Goal: Task Accomplishment & Management: Complete application form

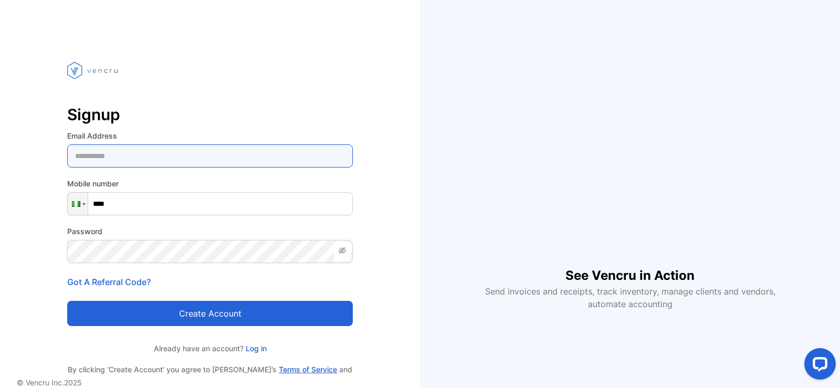
click at [122, 160] on Address-inputemail "email" at bounding box center [210, 155] width 286 height 23
type Address-inputemail "*"
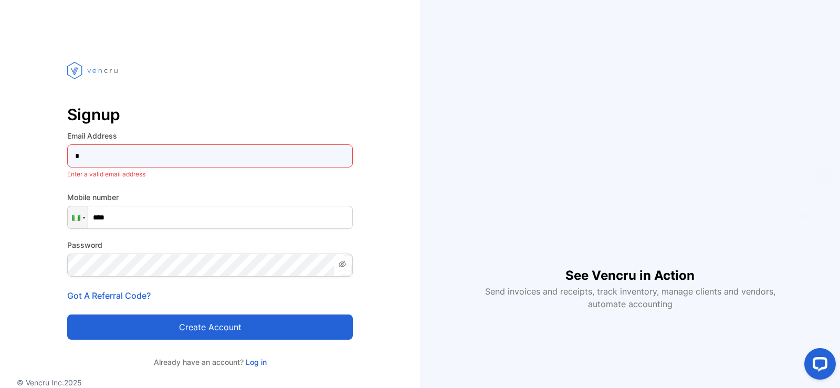
type Address-inputemail "**********"
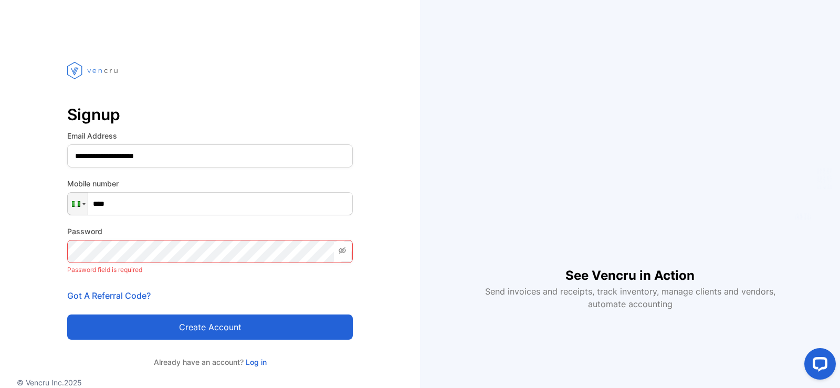
click at [133, 207] on input "****" at bounding box center [210, 203] width 286 height 23
click at [116, 203] on input "**********" at bounding box center [210, 203] width 286 height 23
type input "**********"
click at [340, 250] on icon at bounding box center [342, 250] width 8 height 8
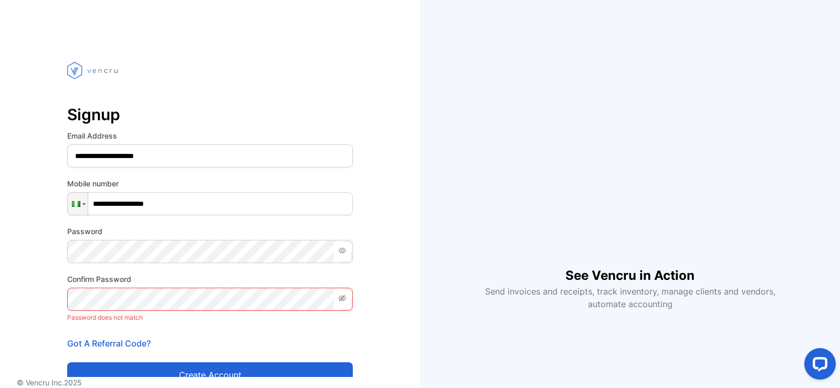
click at [344, 297] on icon at bounding box center [342, 298] width 7 height 6
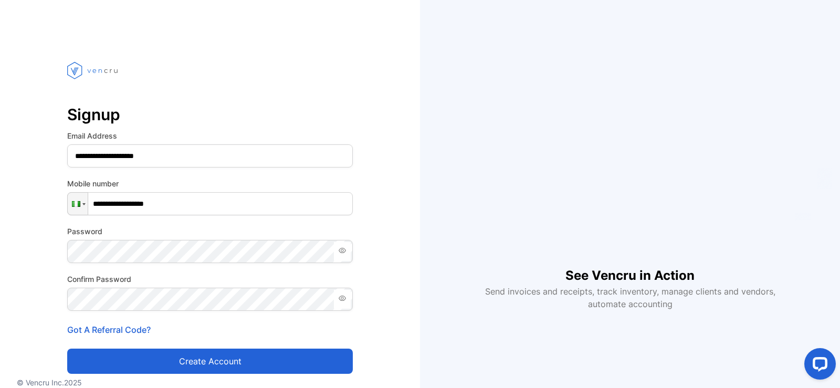
click at [404, 216] on div "**********" at bounding box center [210, 237] width 420 height 391
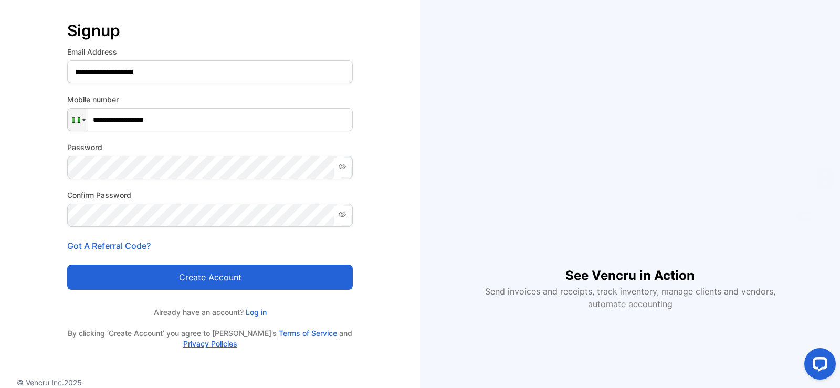
scroll to position [87, 0]
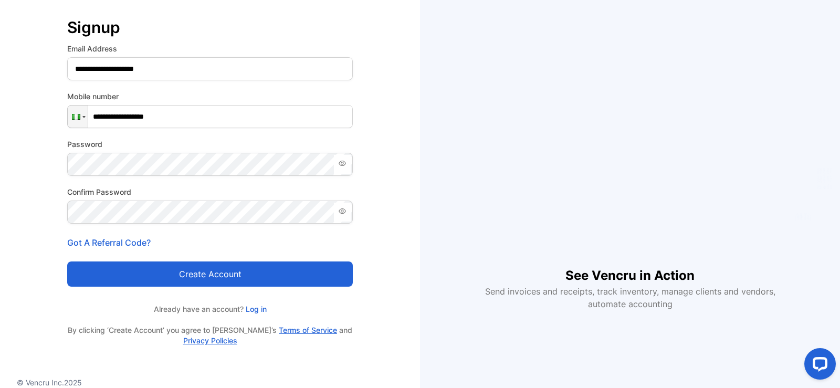
click at [245, 270] on button "Create account" at bounding box center [210, 274] width 286 height 25
click at [232, 273] on div "Loading..." at bounding box center [210, 275] width 271 height 17
click at [199, 268] on button "Create account" at bounding box center [210, 274] width 286 height 25
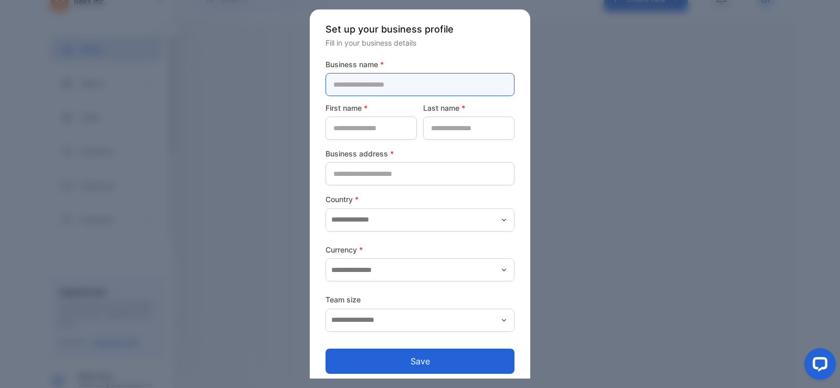
click at [426, 84] on name-inputcompanyname "text" at bounding box center [420, 84] width 189 height 23
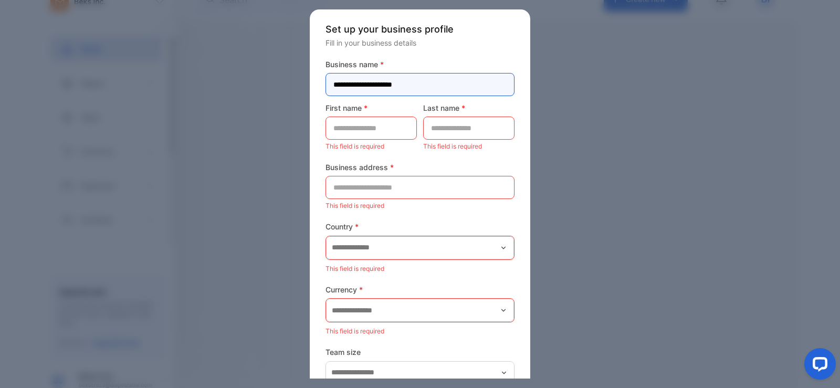
type name-inputcompanyname "**********"
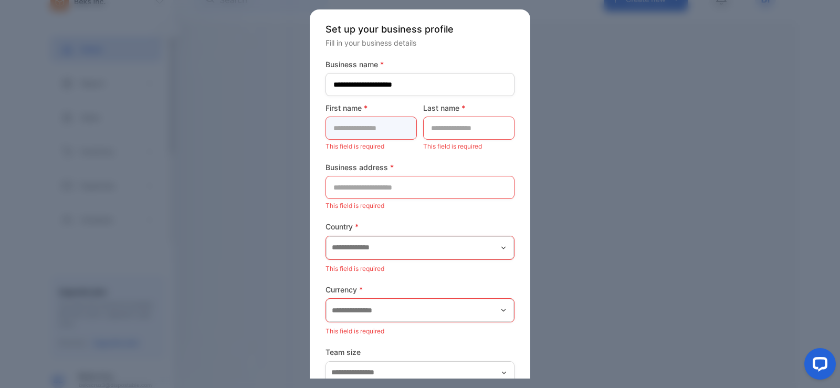
click at [395, 130] on name-inputfirstname "text" at bounding box center [371, 128] width 91 height 23
type name-inputfirstname "*******"
click at [443, 128] on name-inputlastname "text" at bounding box center [468, 128] width 91 height 23
type name-inputlastname "*******"
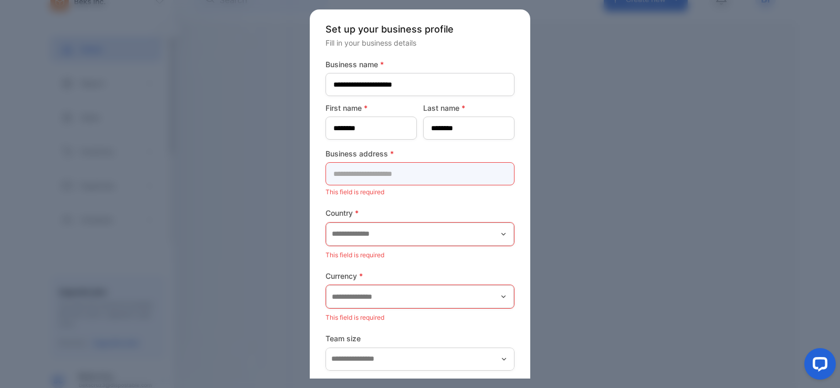
click at [405, 176] on address-inputaddress "text" at bounding box center [420, 173] width 189 height 23
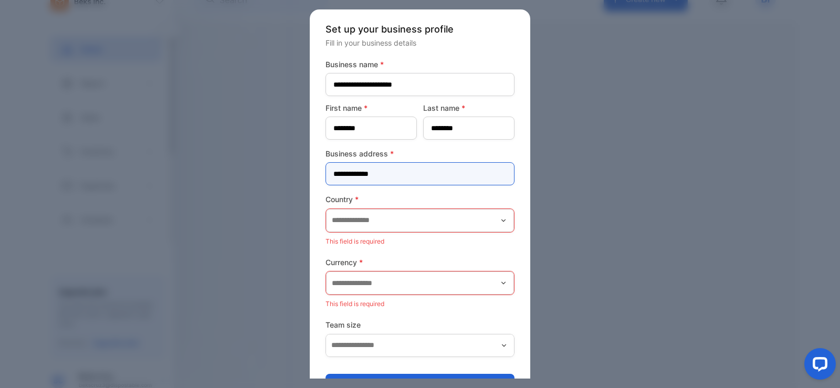
drag, startPoint x: 405, startPoint y: 176, endPoint x: 389, endPoint y: 173, distance: 17.1
click at [389, 173] on address-inputaddress "**********" at bounding box center [420, 173] width 189 height 23
type address-inputaddress "**********"
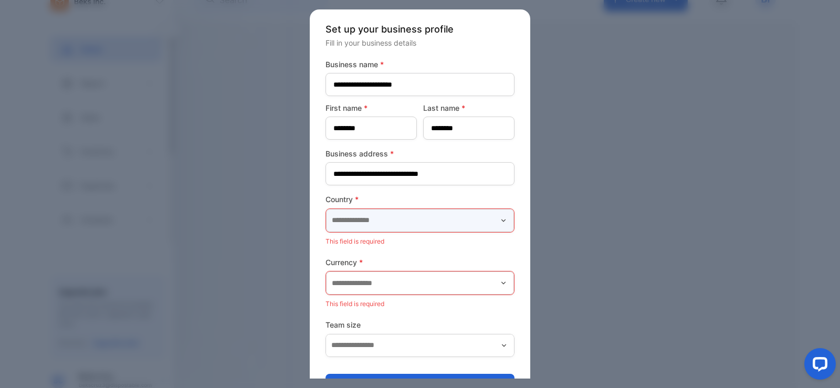
click at [373, 213] on input "text" at bounding box center [420, 220] width 188 height 23
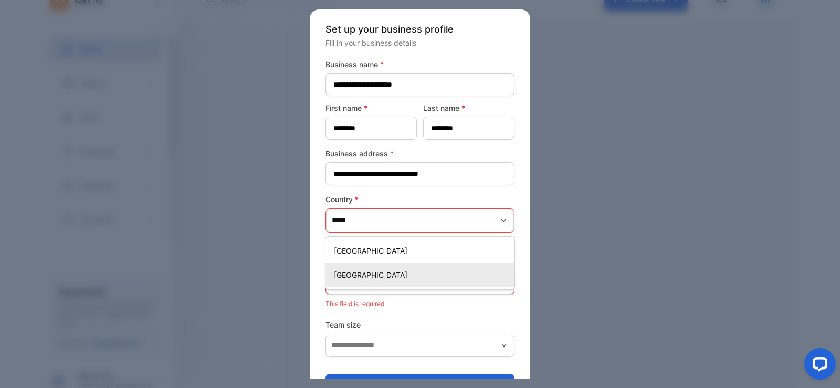
click at [370, 274] on p "Nigeria" at bounding box center [422, 274] width 176 height 11
type input "*******"
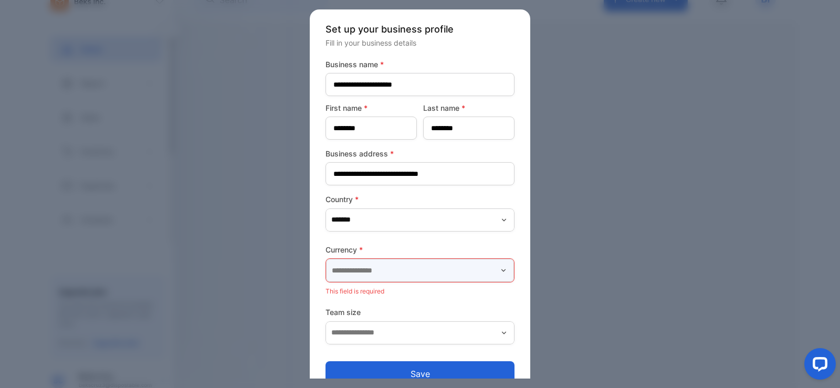
click at [372, 272] on input "text" at bounding box center [420, 270] width 188 height 23
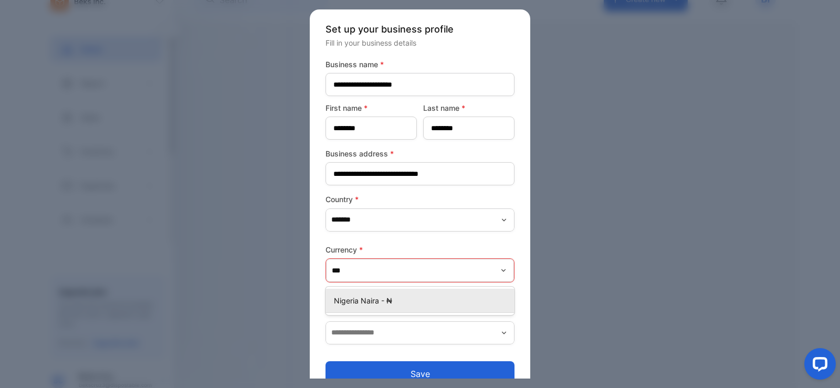
click at [369, 304] on p "Nigeria Naira - ₦" at bounding box center [422, 300] width 176 height 11
type input "**********"
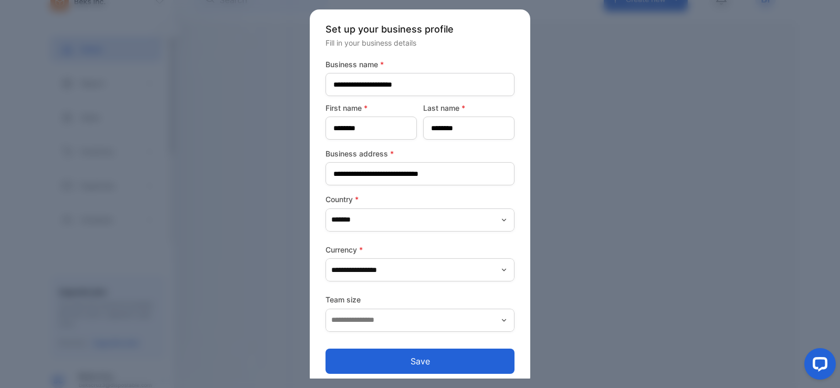
click at [503, 318] on icon "button" at bounding box center [504, 320] width 8 height 8
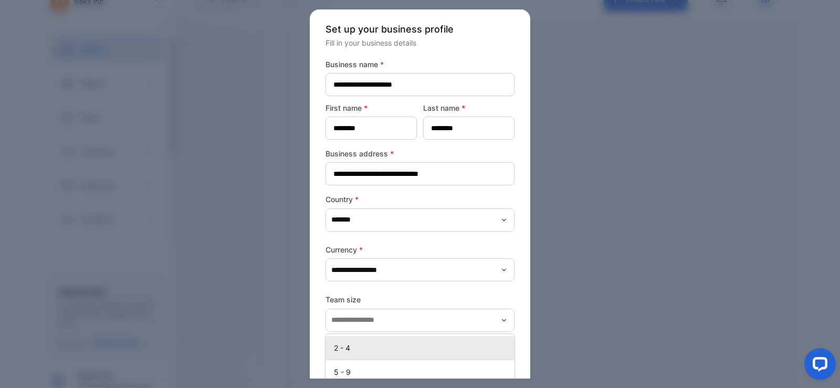
click at [342, 351] on p "2 - 4" at bounding box center [422, 347] width 176 height 11
type input "*****"
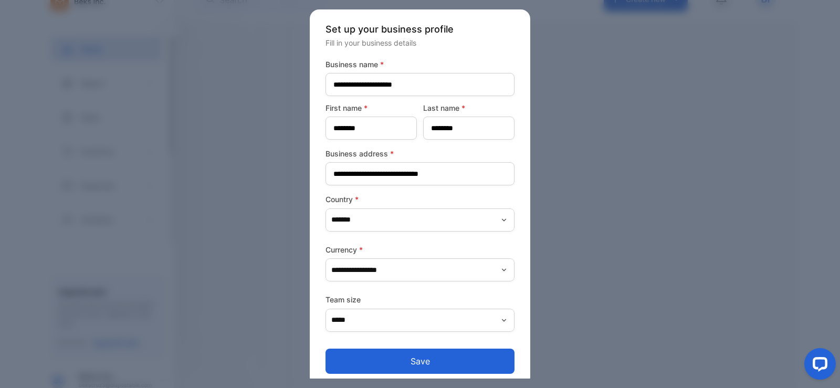
click at [429, 359] on button "Save" at bounding box center [420, 361] width 189 height 25
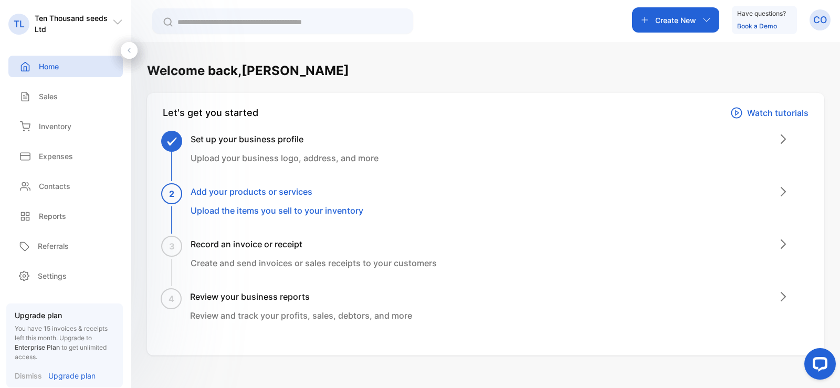
click at [769, 113] on p "Watch tutorials" at bounding box center [777, 113] width 61 height 13
click at [705, 18] on icon "button" at bounding box center [707, 20] width 8 height 8
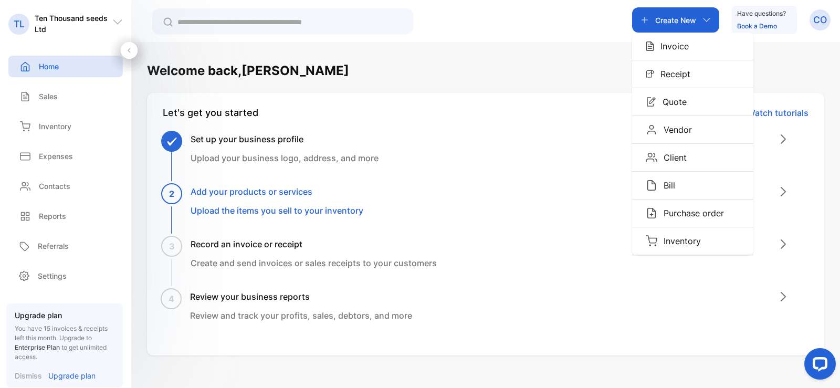
click at [705, 18] on icon "button" at bounding box center [707, 20] width 8 height 8
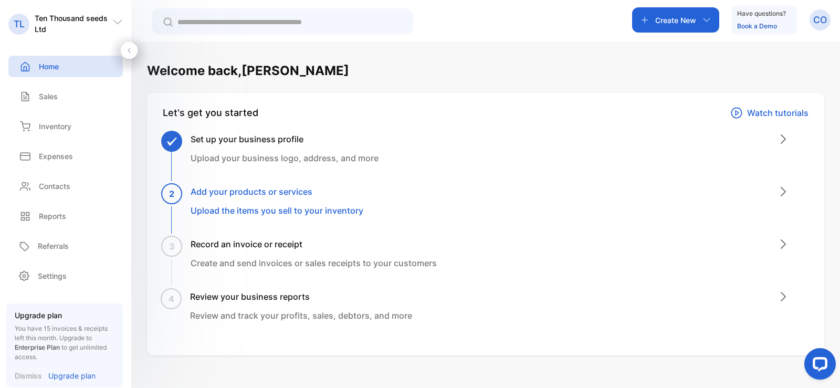
click at [705, 18] on icon "button" at bounding box center [707, 20] width 8 height 8
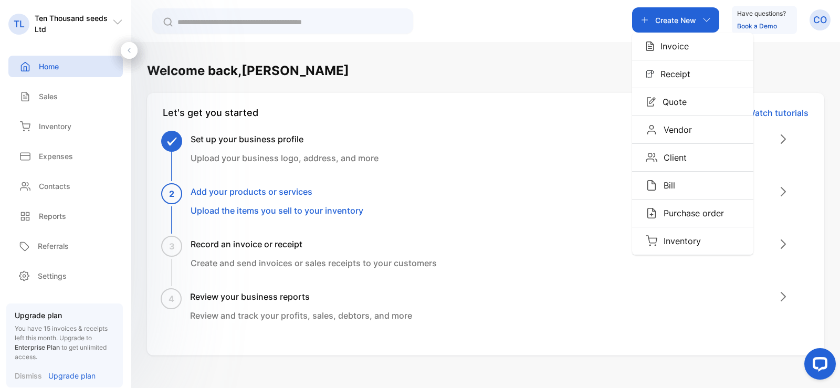
click at [604, 5] on div "Create New Invoice Receipt Quote Vendor Client Bill Purchase order Inventory Ha…" at bounding box center [485, 21] width 709 height 42
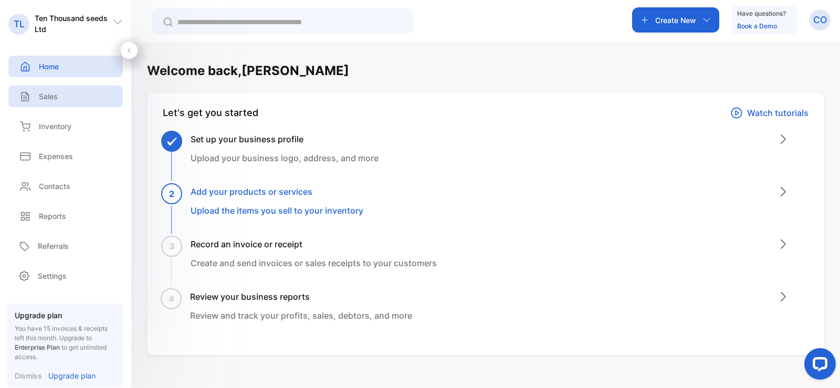
click at [45, 93] on p "Sales" at bounding box center [48, 96] width 19 height 11
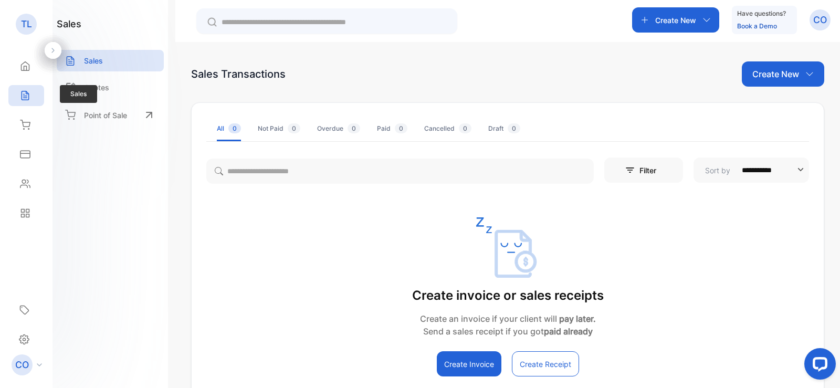
click at [26, 98] on icon at bounding box center [25, 95] width 7 height 9
click at [26, 70] on icon at bounding box center [26, 66] width 8 height 9
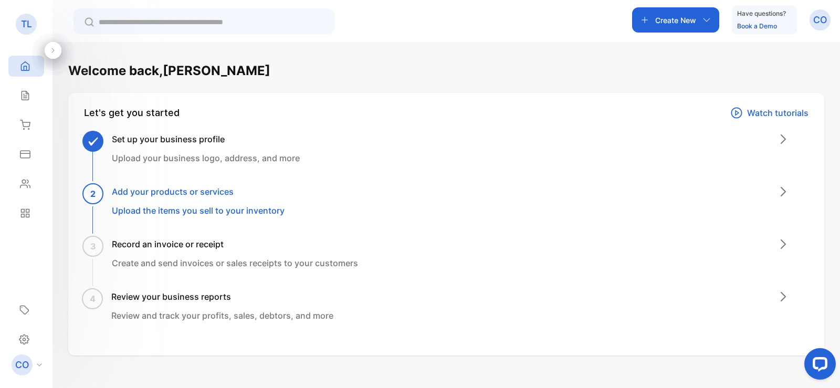
click at [51, 50] on icon at bounding box center [52, 50] width 7 height 7
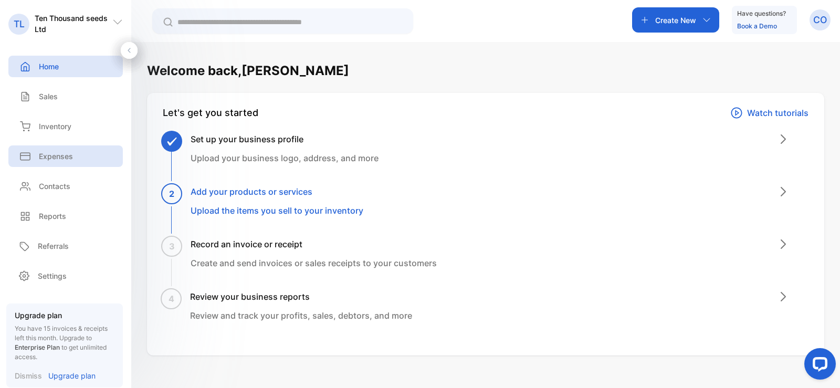
click at [61, 157] on p "Expenses" at bounding box center [56, 156] width 34 height 11
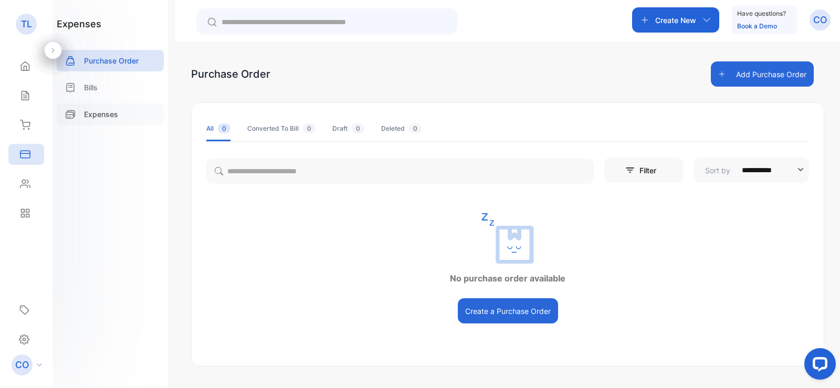
click at [93, 113] on p "Expenses" at bounding box center [101, 114] width 34 height 11
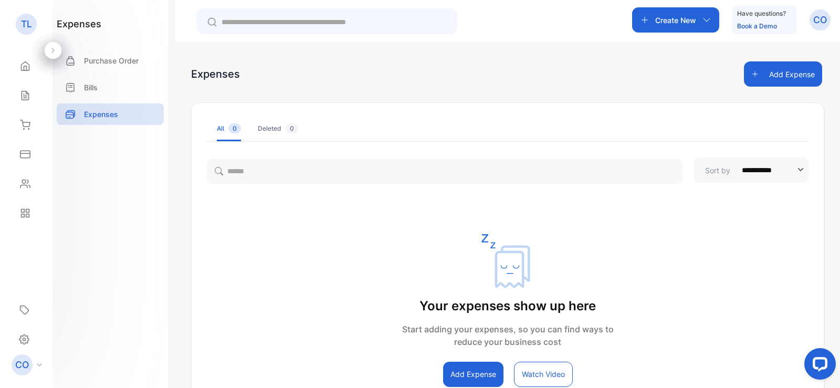
click at [715, 257] on div "Your expenses show up here Start adding your expenses, so you can find ways to …" at bounding box center [508, 310] width 632 height 153
click at [26, 153] on icon at bounding box center [24, 154] width 9 height 7
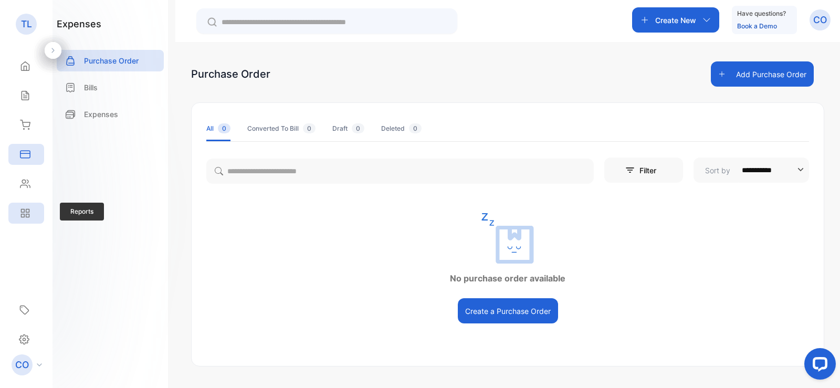
click at [25, 210] on icon at bounding box center [25, 213] width 11 height 11
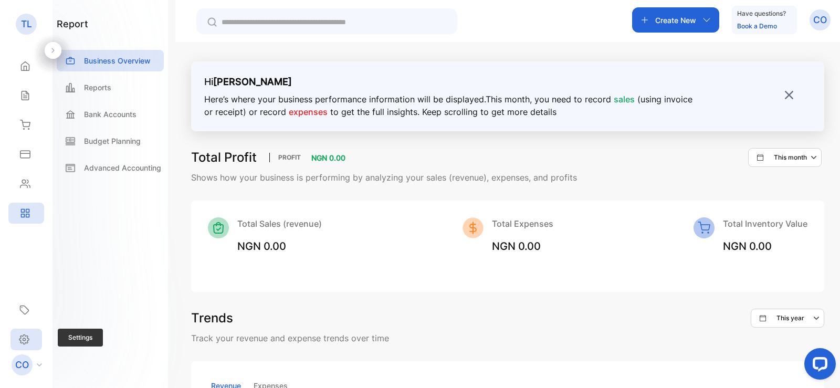
click at [28, 340] on icon at bounding box center [24, 339] width 11 height 11
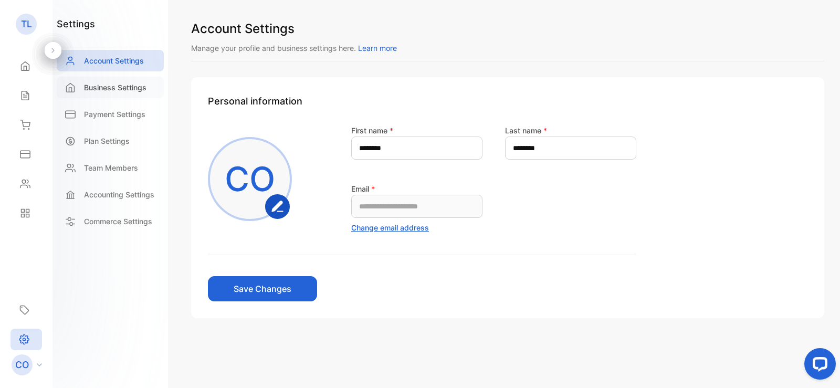
click at [96, 89] on p "Business Settings" at bounding box center [115, 87] width 62 height 11
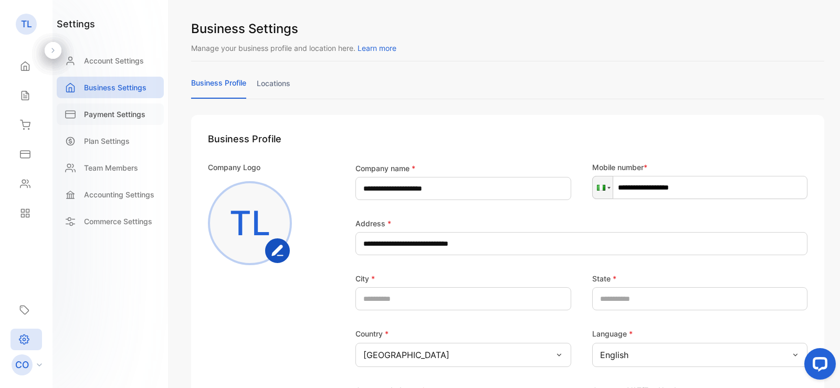
click at [100, 115] on p "Payment Settings" at bounding box center [114, 114] width 61 height 11
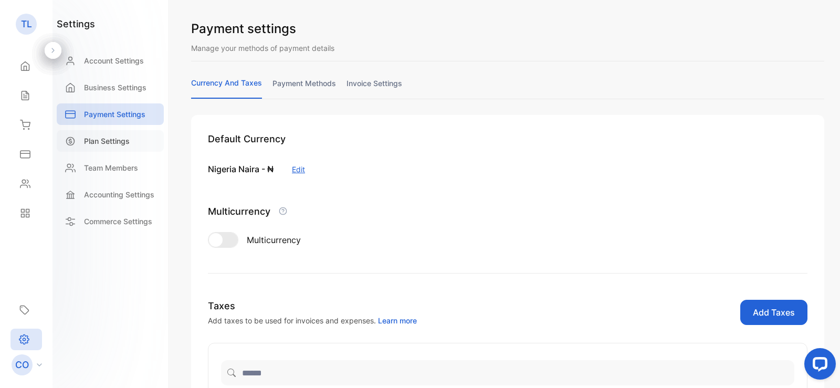
click at [101, 139] on p "Plan Settings" at bounding box center [107, 140] width 46 height 11
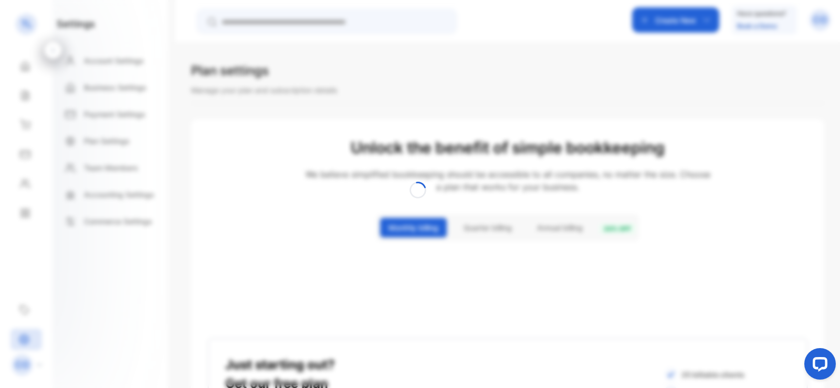
click at [56, 92] on div at bounding box center [420, 194] width 840 height 388
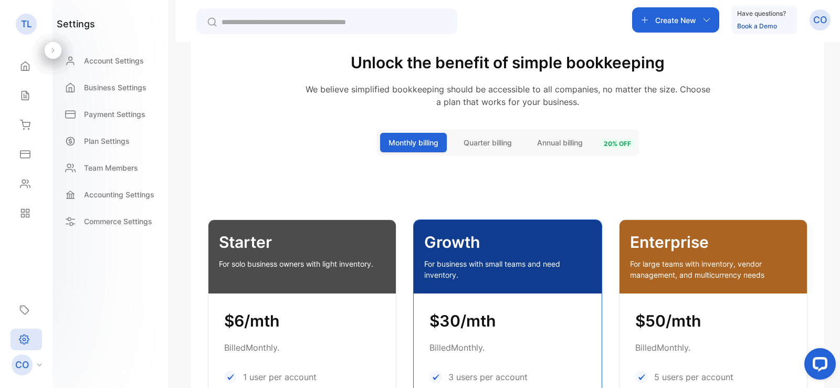
scroll to position [84, 0]
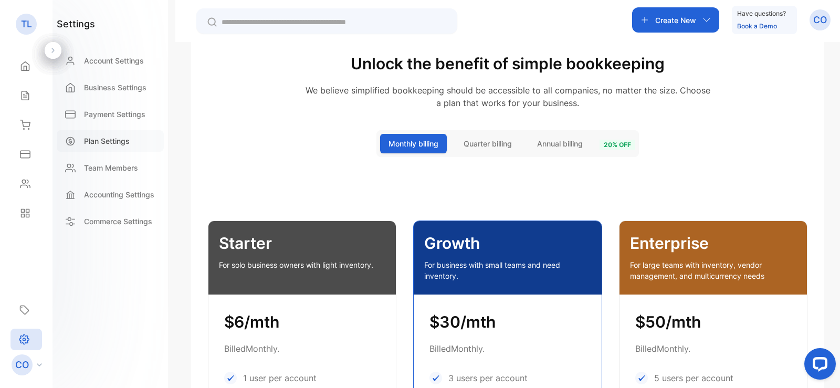
click at [111, 142] on p "Plan Settings" at bounding box center [107, 140] width 46 height 11
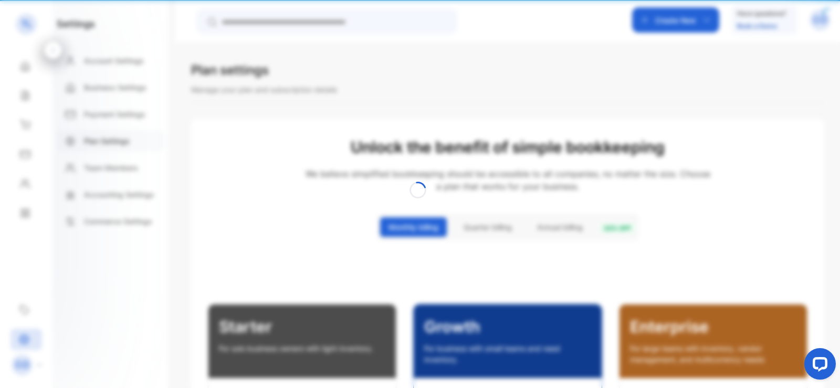
scroll to position [20, 0]
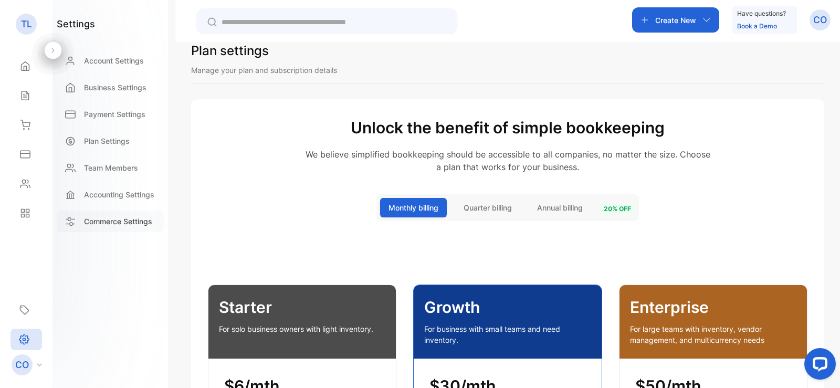
click at [98, 220] on p "Commerce Settings" at bounding box center [118, 221] width 68 height 11
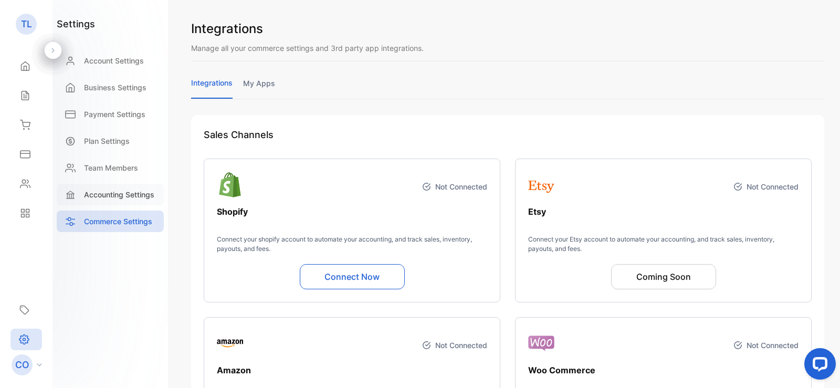
click at [101, 199] on p "Accounting Settings" at bounding box center [119, 194] width 70 height 11
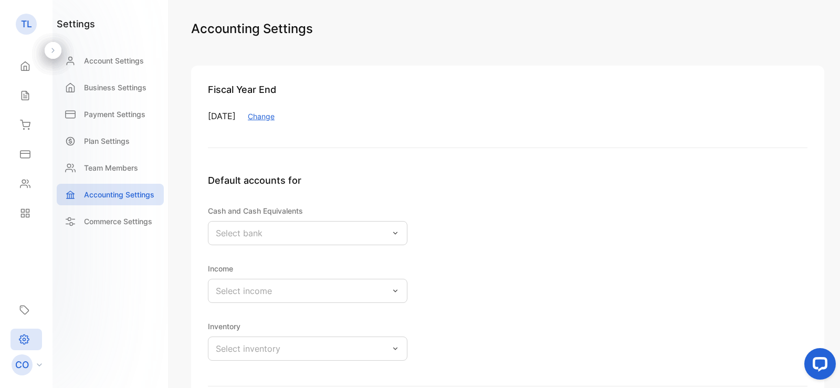
click at [395, 237] on icon at bounding box center [395, 233] width 8 height 8
click at [466, 273] on div "Default accounts for Cash and Cash Equivalents Select bank Income Select income…" at bounding box center [508, 279] width 600 height 213
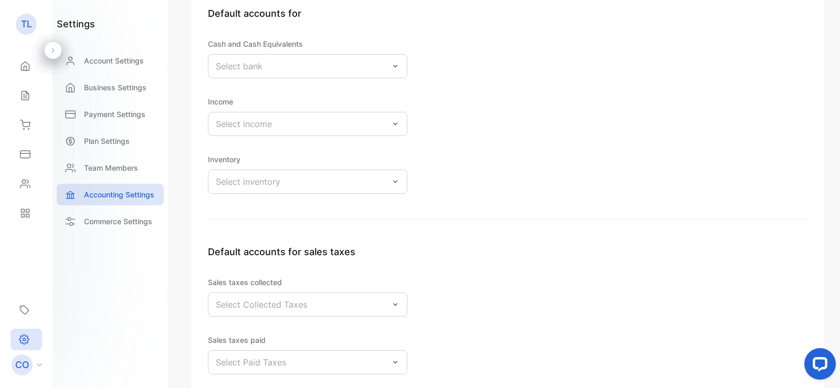
scroll to position [146, 0]
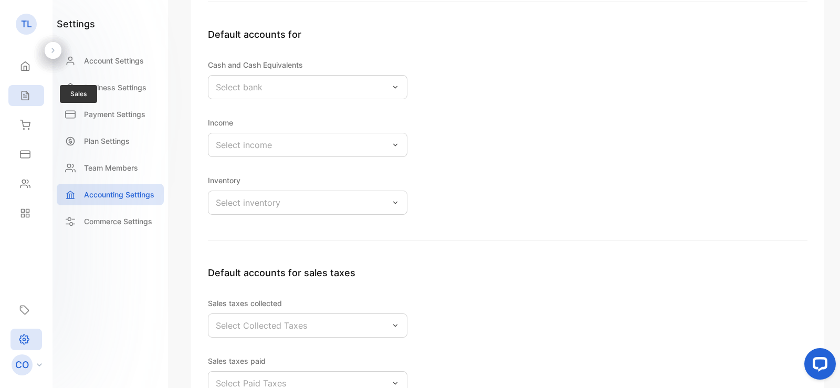
click at [27, 94] on icon at bounding box center [25, 95] width 7 height 9
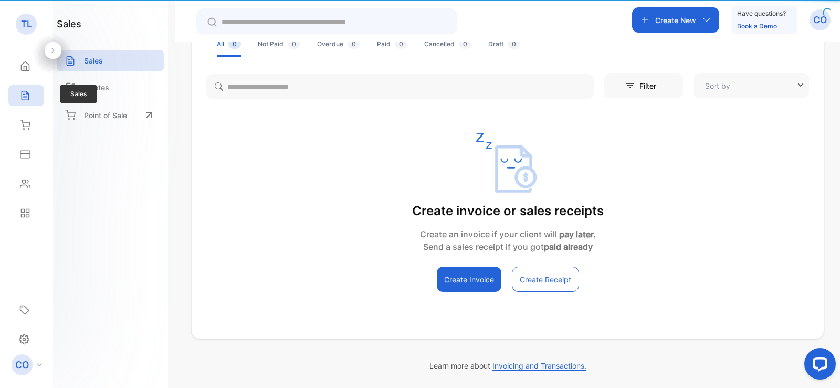
type input "**********"
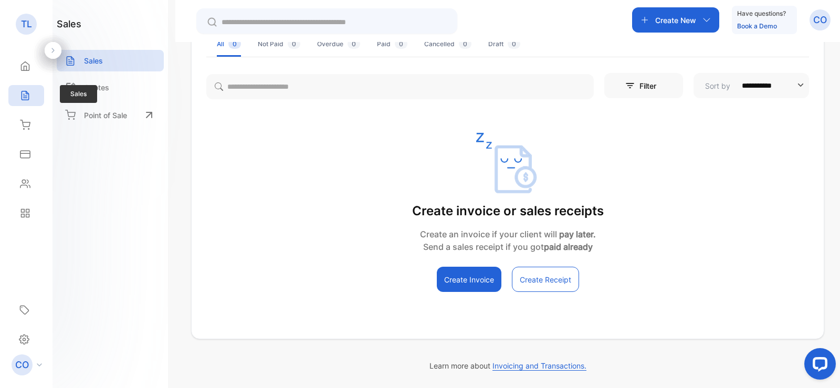
scroll to position [85, 0]
click at [96, 87] on p "Quotes" at bounding box center [96, 87] width 25 height 11
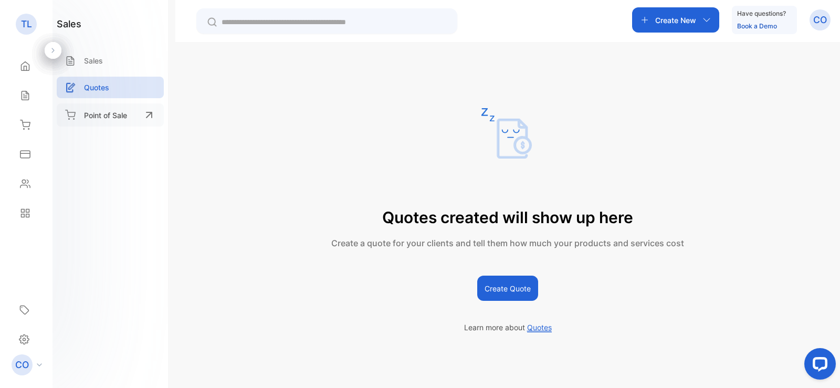
click at [101, 112] on p "Point of Sale" at bounding box center [105, 115] width 43 height 11
click at [25, 154] on icon at bounding box center [24, 154] width 9 height 7
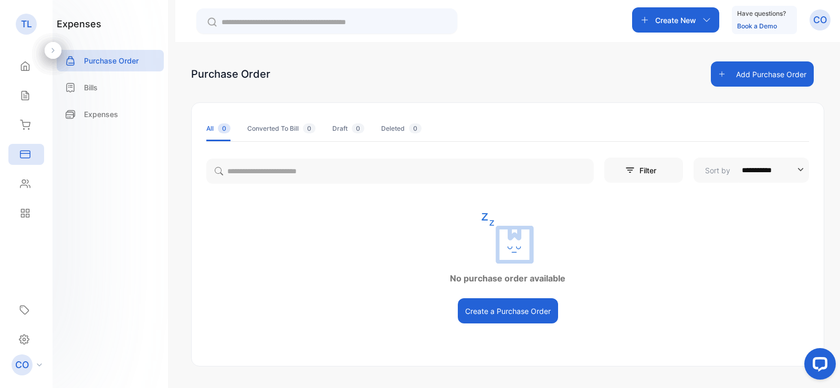
click at [718, 75] on icon "button" at bounding box center [721, 73] width 7 height 7
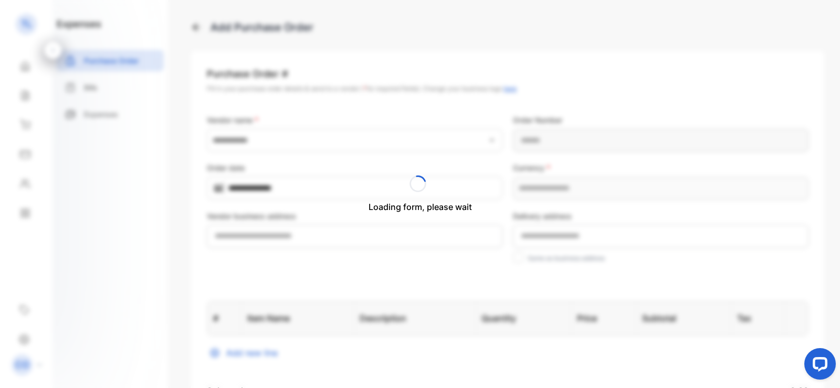
type Number-inputPurchaseOrderNumber "**********"
type input "**********"
click at [157, 157] on div "expenses Purchase Order Bills Expenses" at bounding box center [111, 194] width 116 height 388
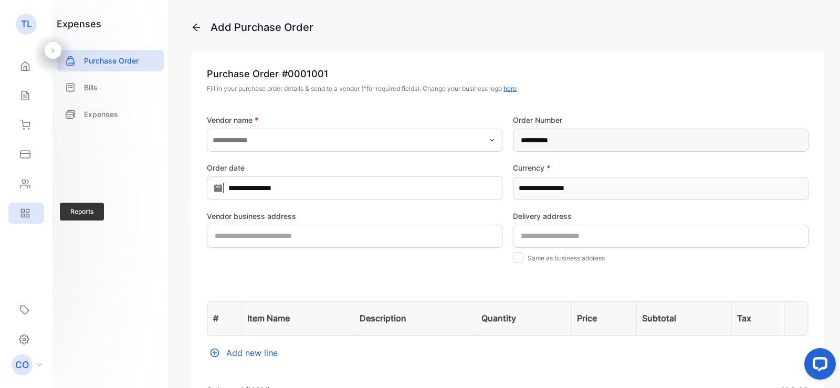
click at [25, 208] on icon at bounding box center [25, 213] width 11 height 11
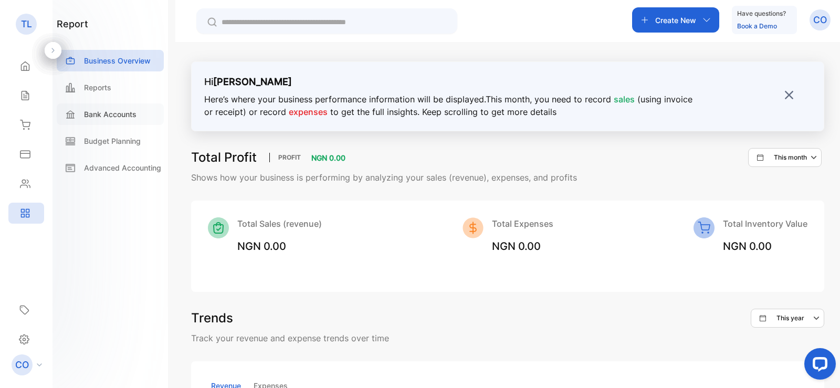
click at [102, 112] on p "Bank Accounts" at bounding box center [110, 114] width 53 height 11
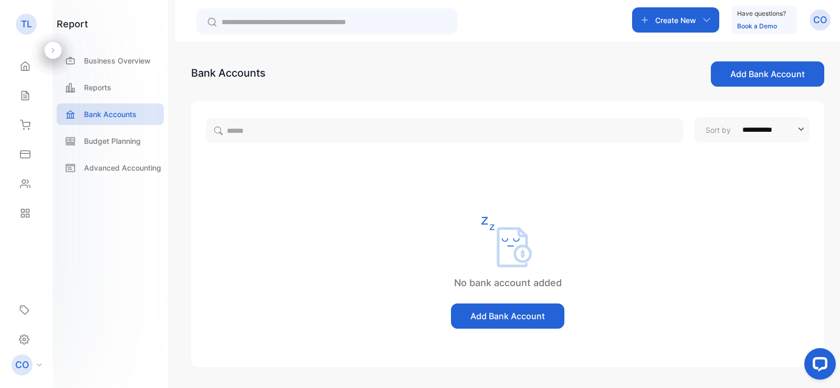
click at [789, 70] on button "Add Bank Account" at bounding box center [767, 73] width 113 height 25
click at [126, 166] on p "Advanced Accounting" at bounding box center [122, 167] width 77 height 11
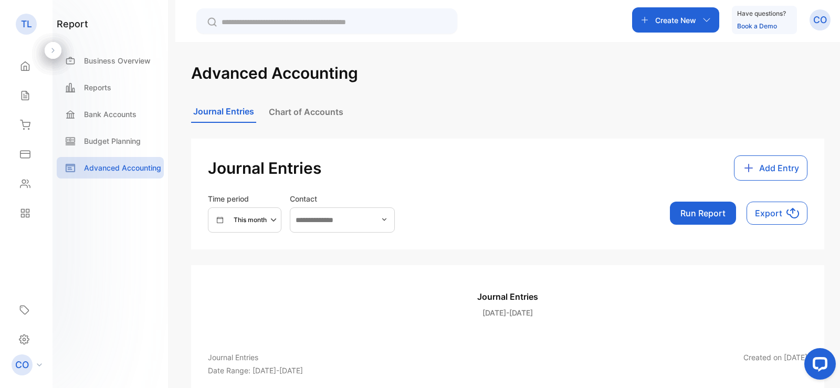
click at [476, 147] on div "Journal Entries Add Entry Time period This month Contact Run Report Export" at bounding box center [507, 194] width 633 height 111
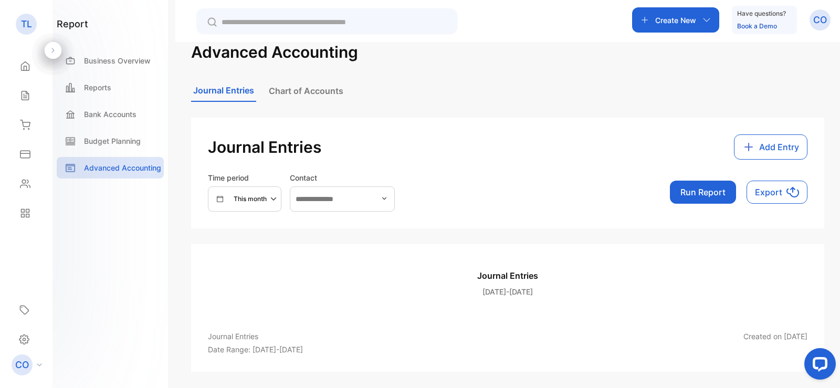
scroll to position [54, 0]
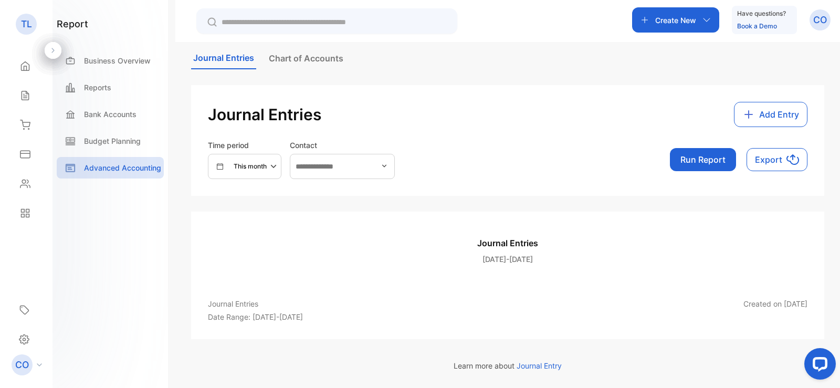
click at [772, 157] on span "Export" at bounding box center [768, 159] width 27 height 13
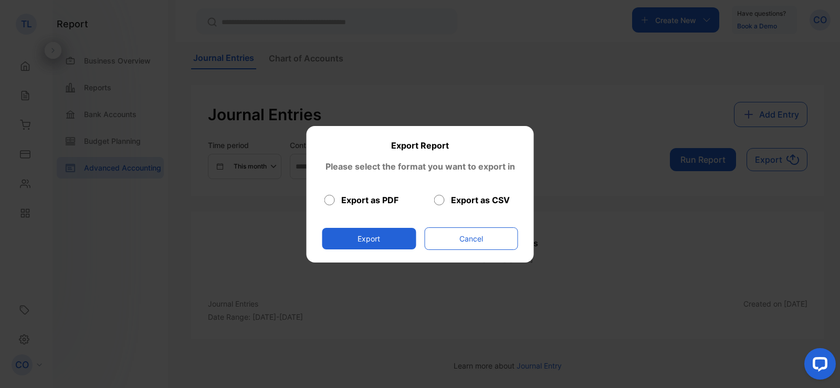
click at [406, 234] on button "Export" at bounding box center [369, 239] width 94 height 22
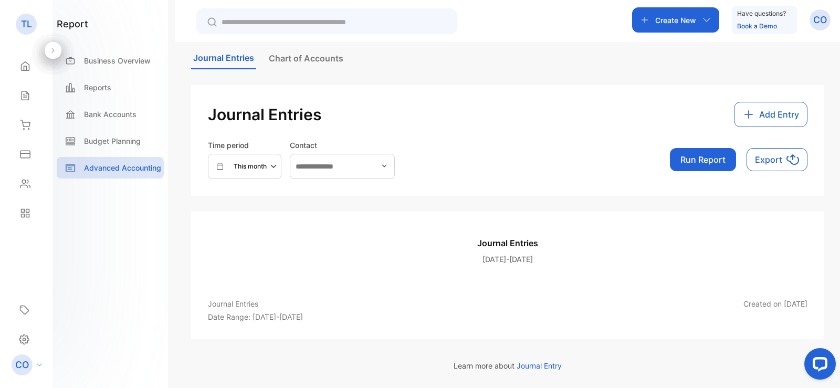
click at [308, 58] on button "Chart of Accounts" at bounding box center [306, 58] width 79 height 21
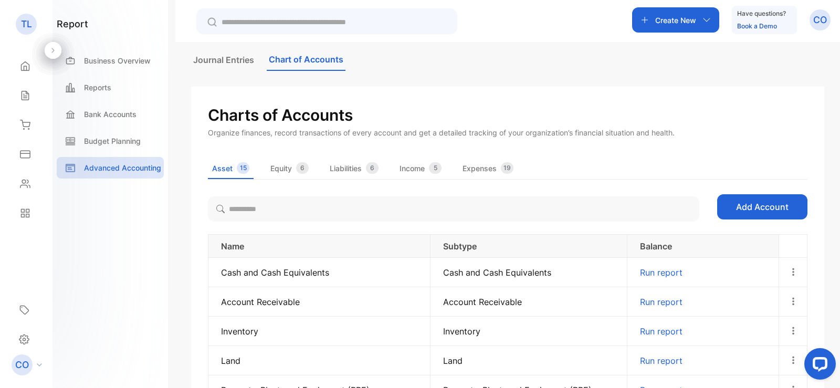
scroll to position [0, 0]
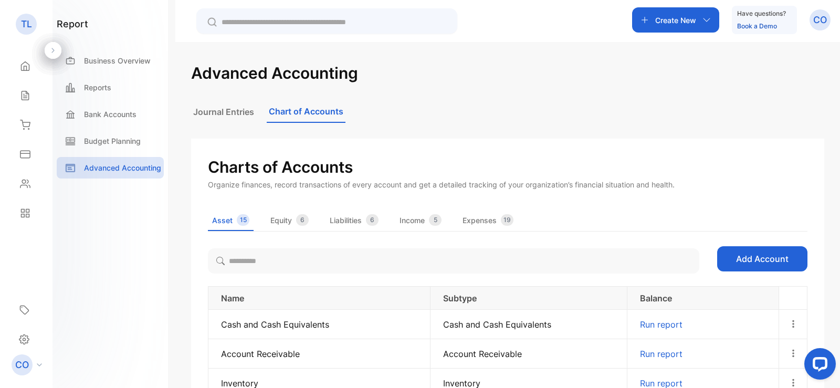
click at [246, 112] on button "Journal Entries" at bounding box center [223, 111] width 65 height 21
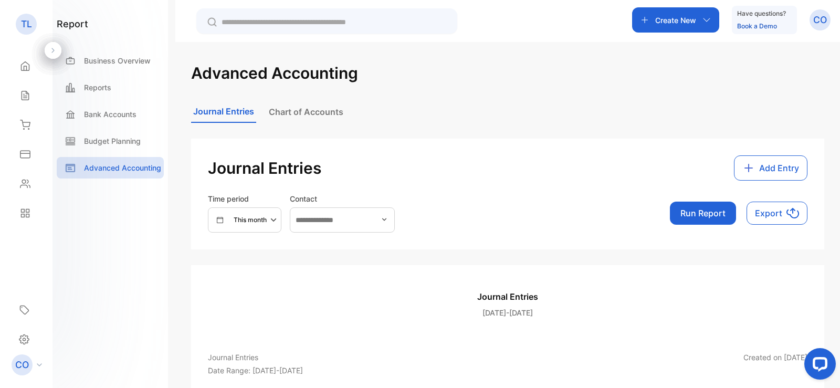
click at [759, 168] on span "Add Entry" at bounding box center [779, 168] width 40 height 13
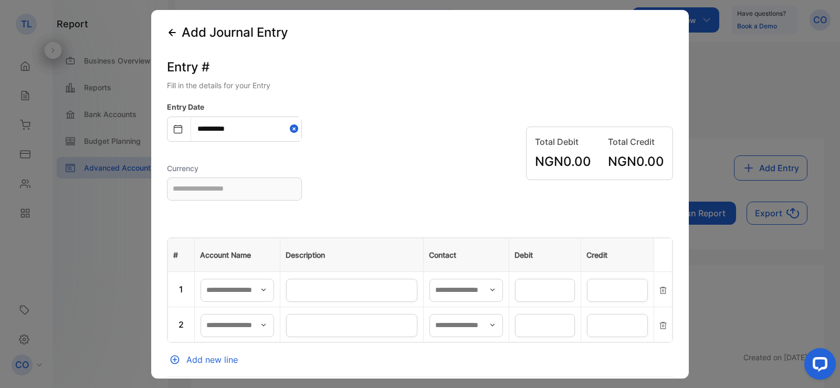
type input "**********"
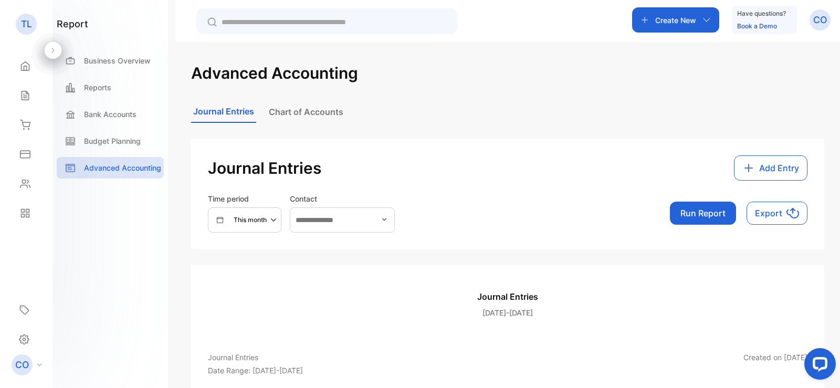
click at [565, 173] on div "Journal Entries Add Entry" at bounding box center [508, 167] width 600 height 25
click at [768, 169] on span "Add Entry" at bounding box center [779, 168] width 40 height 13
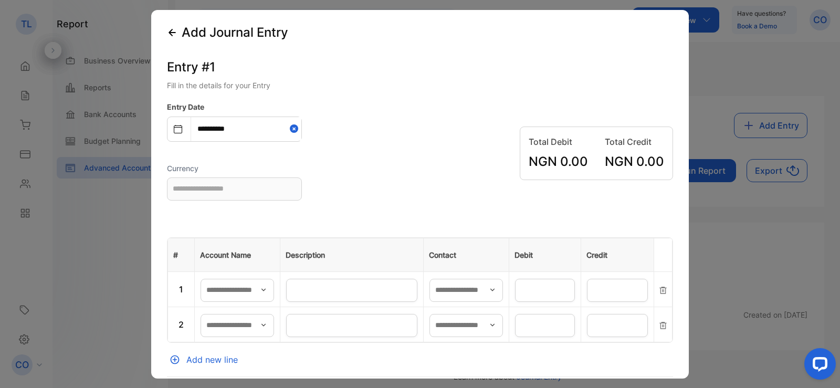
scroll to position [54, 0]
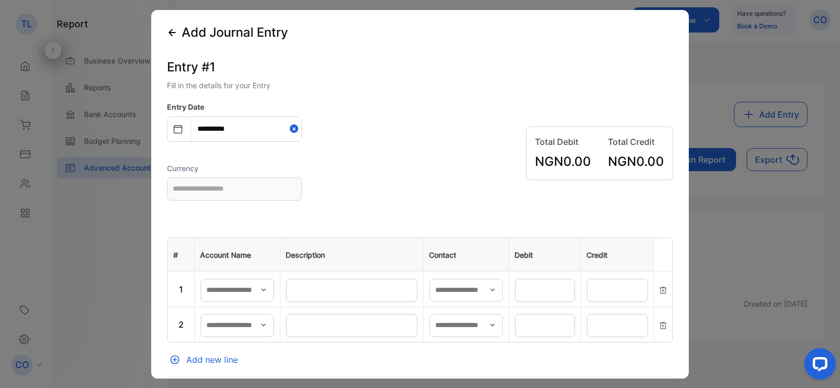
click at [490, 291] on icon "button" at bounding box center [492, 290] width 8 height 8
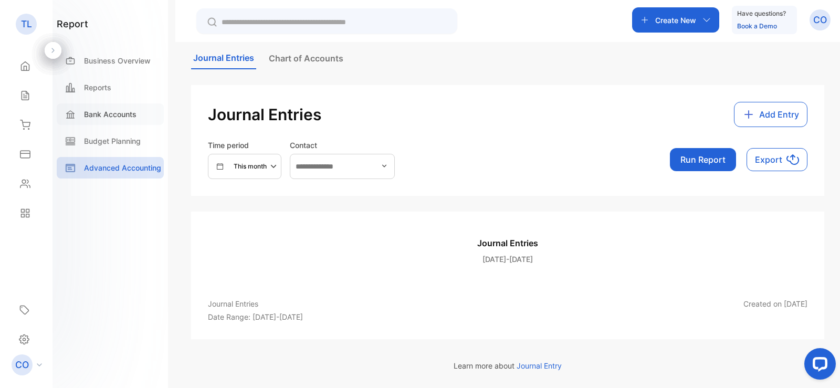
click at [98, 112] on p "Bank Accounts" at bounding box center [110, 114] width 53 height 11
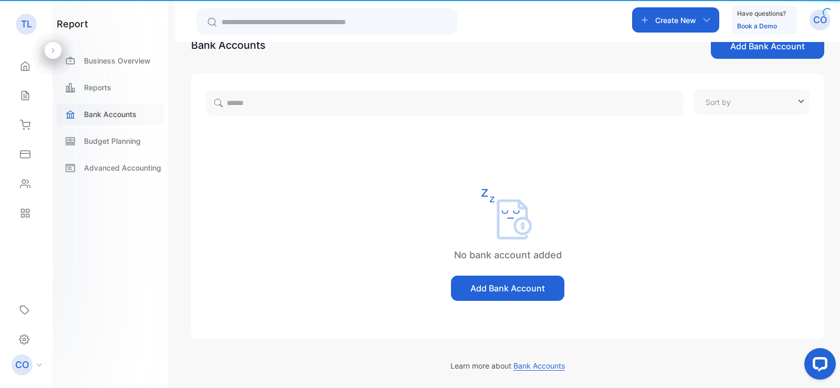
type input "**********"
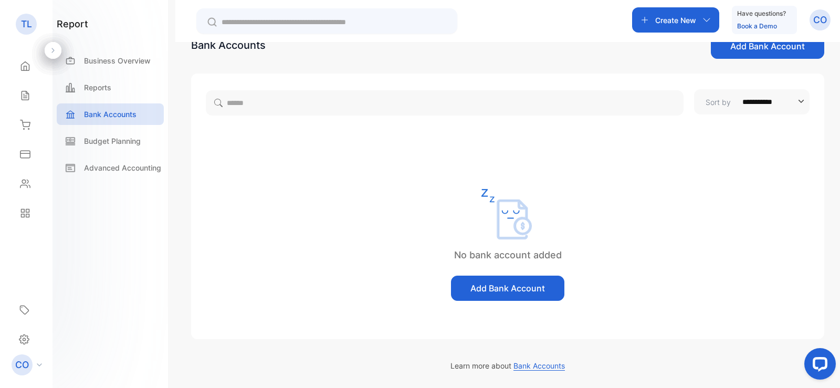
click at [675, 140] on div "No bank account added Add Bank Account" at bounding box center [507, 228] width 633 height 224
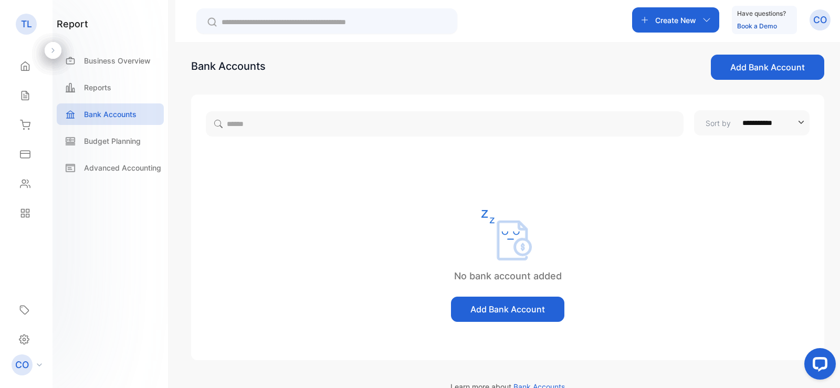
scroll to position [0, 0]
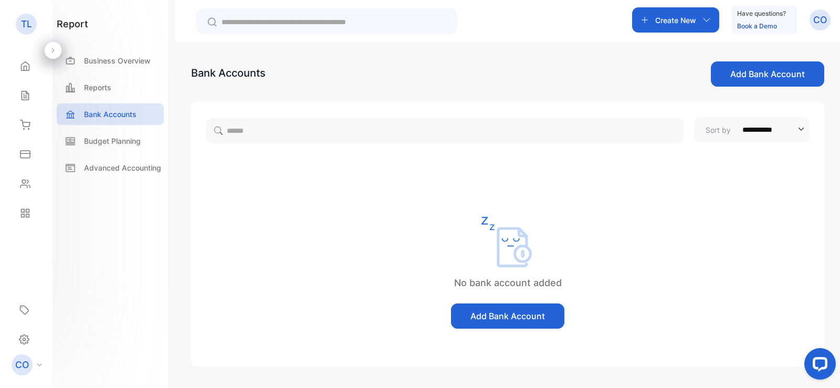
drag, startPoint x: 513, startPoint y: 96, endPoint x: 336, endPoint y: 82, distance: 176.9
click at [336, 82] on div "Bank Accounts Add Bank Account" at bounding box center [507, 81] width 633 height 40
click at [108, 62] on p "Business Overview" at bounding box center [117, 60] width 67 height 11
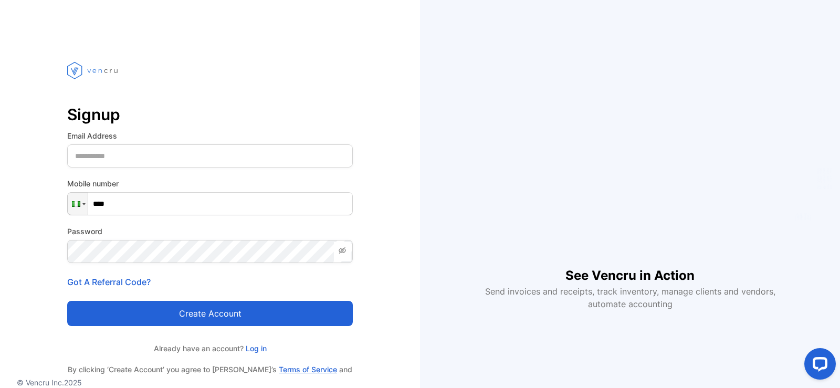
scroll to position [2633, 0]
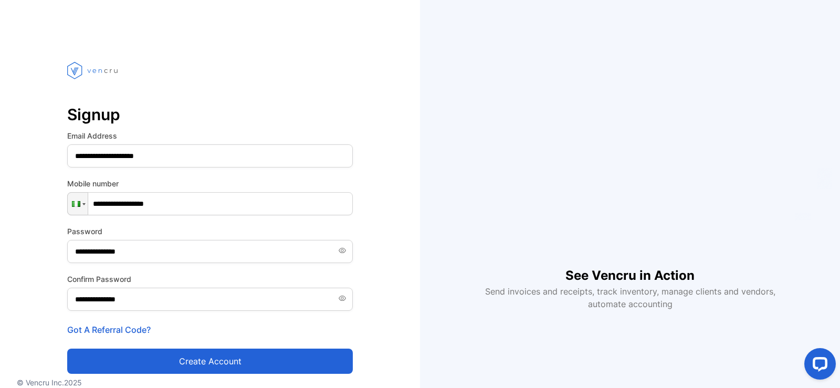
scroll to position [2633, 0]
